Goal: Navigation & Orientation: Find specific page/section

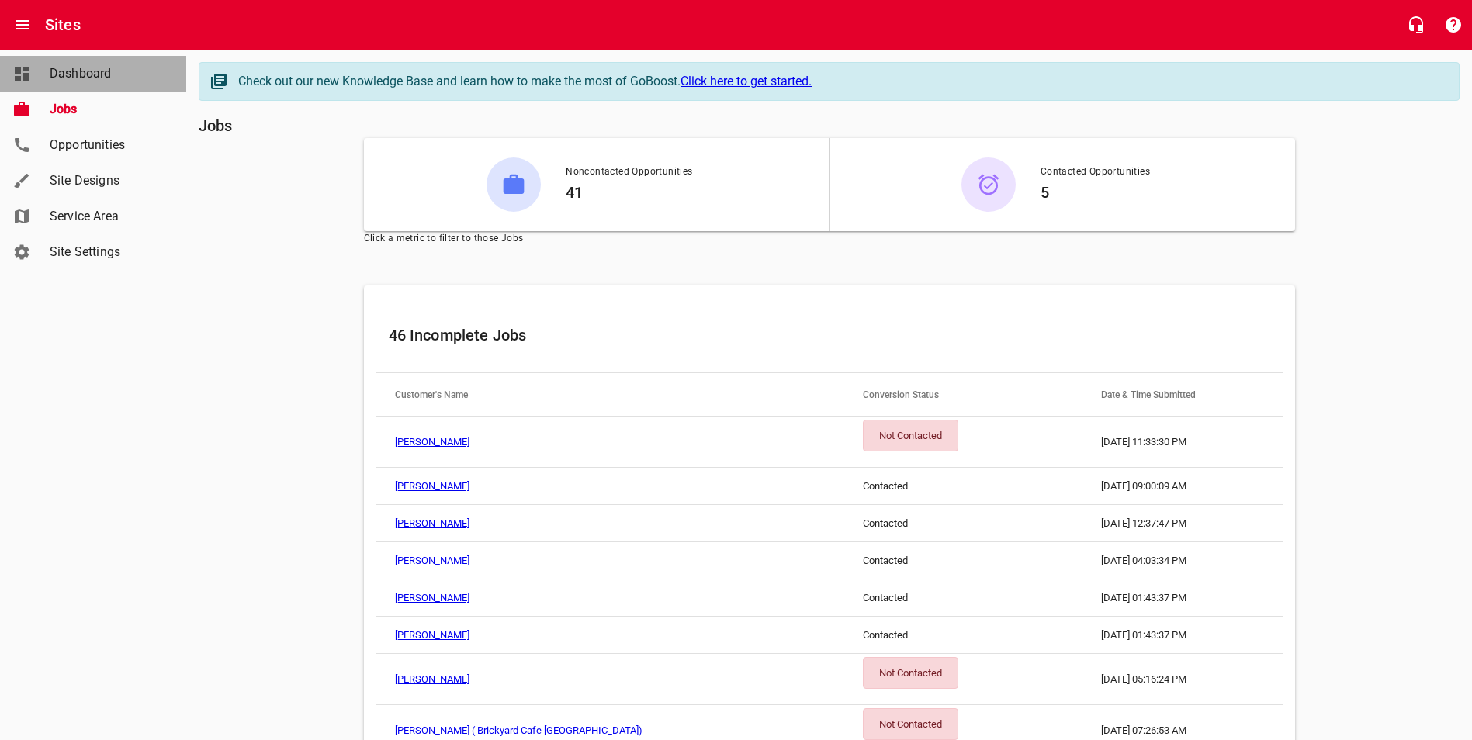
click at [65, 62] on link "Dashboard" at bounding box center [93, 74] width 186 height 36
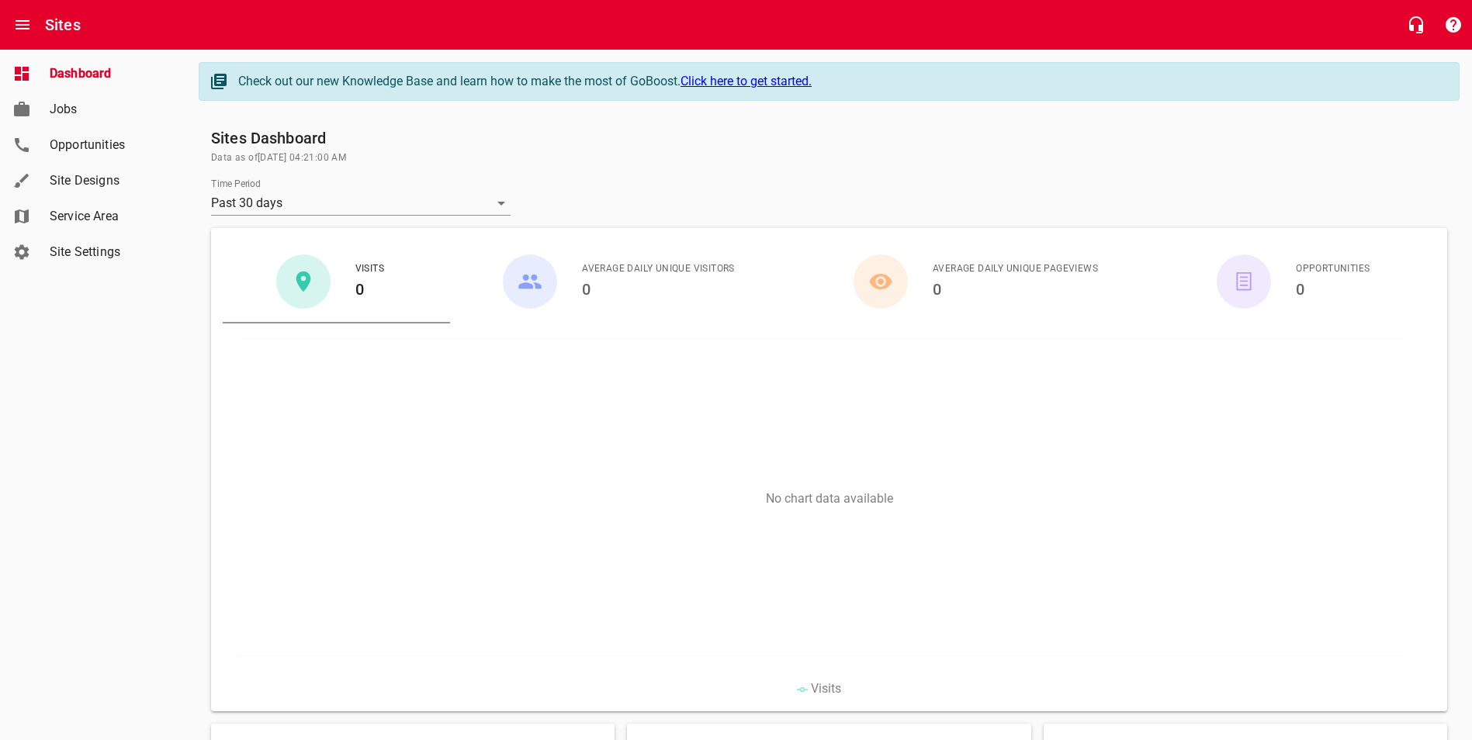
click at [51, 107] on span "Jobs" at bounding box center [109, 109] width 118 height 19
